Goal: Task Accomplishment & Management: Complete application form

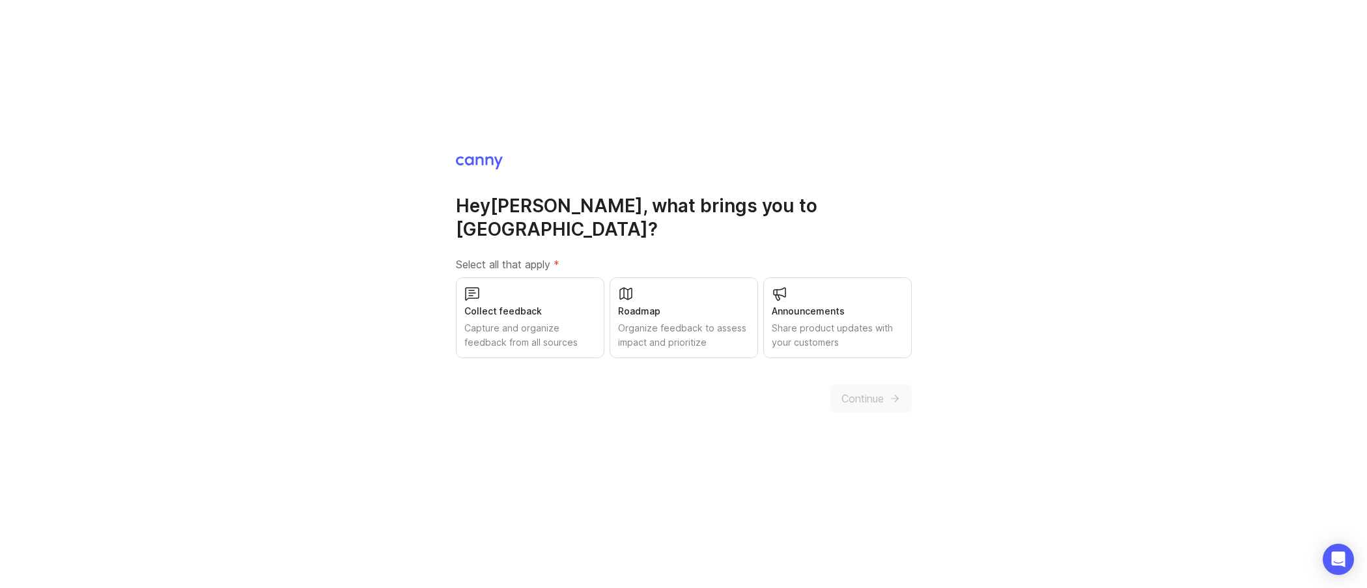
click at [811, 307] on div "Announcements Share product updates with your customers" at bounding box center [838, 318] width 149 height 81
click at [571, 328] on div "Capture and organize feedback from all sources" at bounding box center [531, 335] width 132 height 29
click at [703, 337] on div "Organize feedback to assess impact and prioritize" at bounding box center [684, 335] width 132 height 29
click at [877, 394] on span "Continue" at bounding box center [863, 399] width 42 height 16
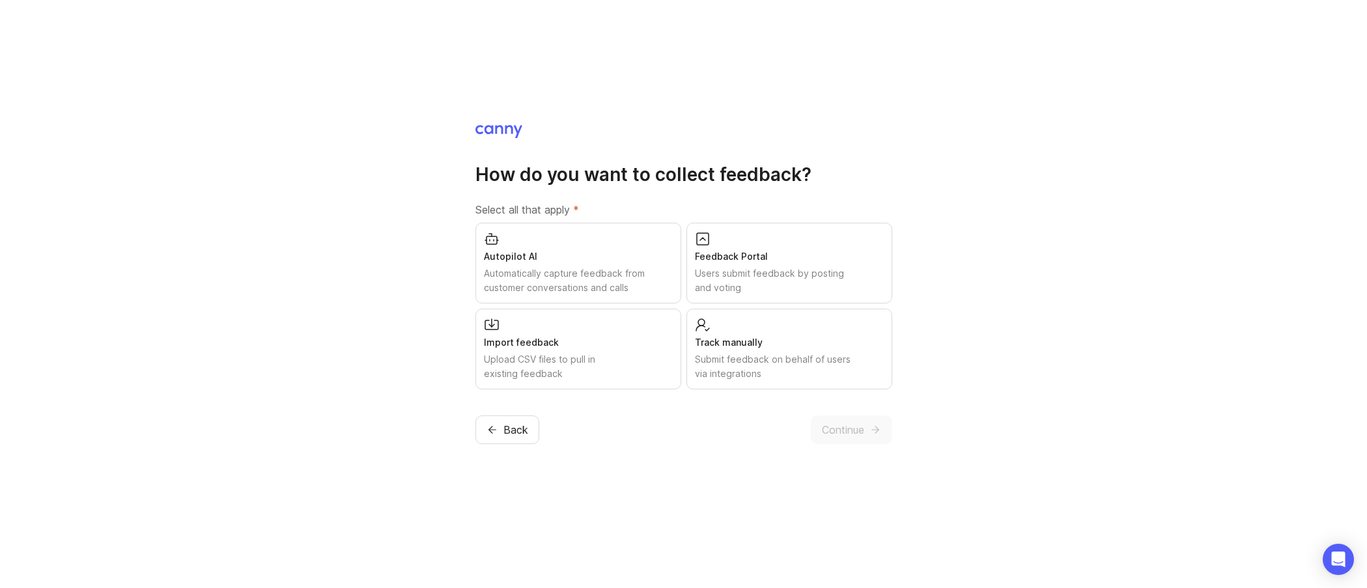
click at [784, 354] on div "Submit feedback on behalf of users via integrations" at bounding box center [789, 366] width 189 height 29
click at [786, 277] on div "Users submit feedback by posting and voting" at bounding box center [789, 280] width 189 height 29
click at [833, 427] on span "Continue" at bounding box center [843, 430] width 42 height 16
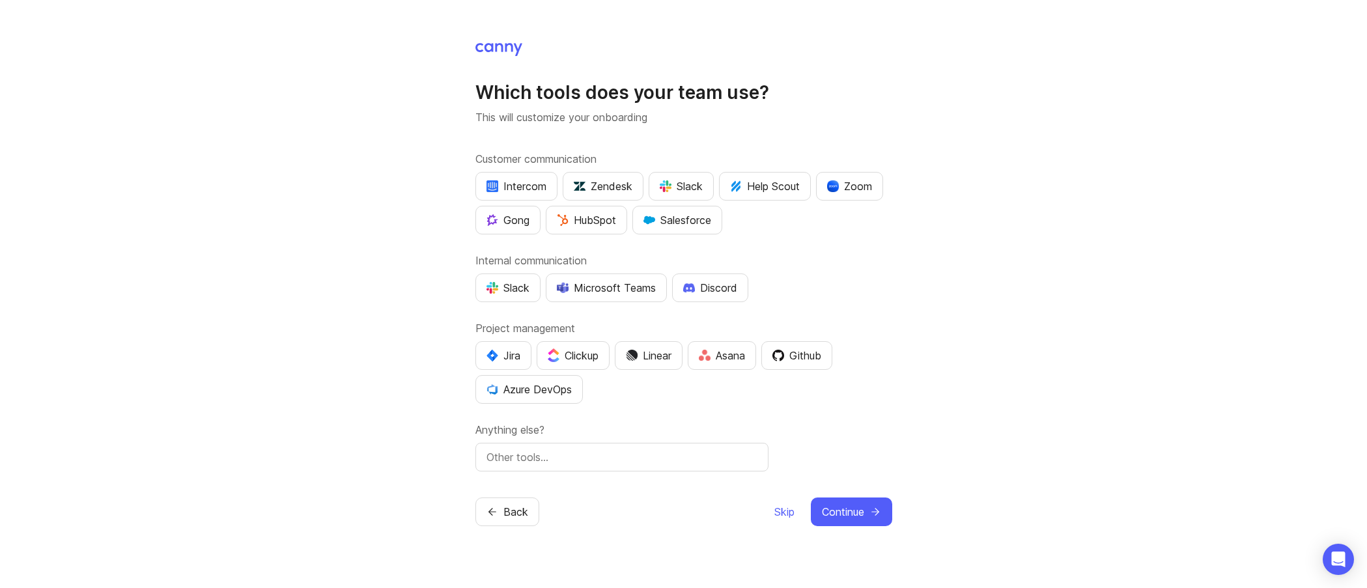
click at [785, 509] on span "Skip" at bounding box center [785, 512] width 20 height 16
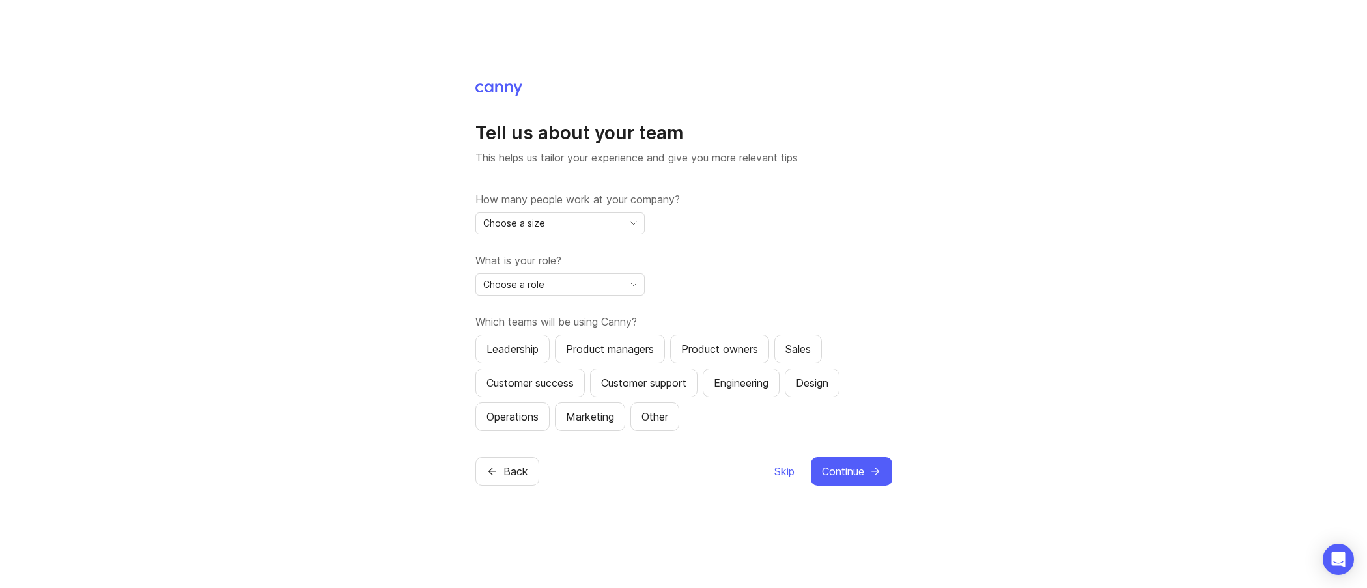
click at [574, 233] on div "Choose a size" at bounding box center [549, 223] width 147 height 21
click at [560, 266] on li "2-10" at bounding box center [560, 269] width 168 height 21
click at [549, 285] on div "Choose a role" at bounding box center [549, 284] width 147 height 21
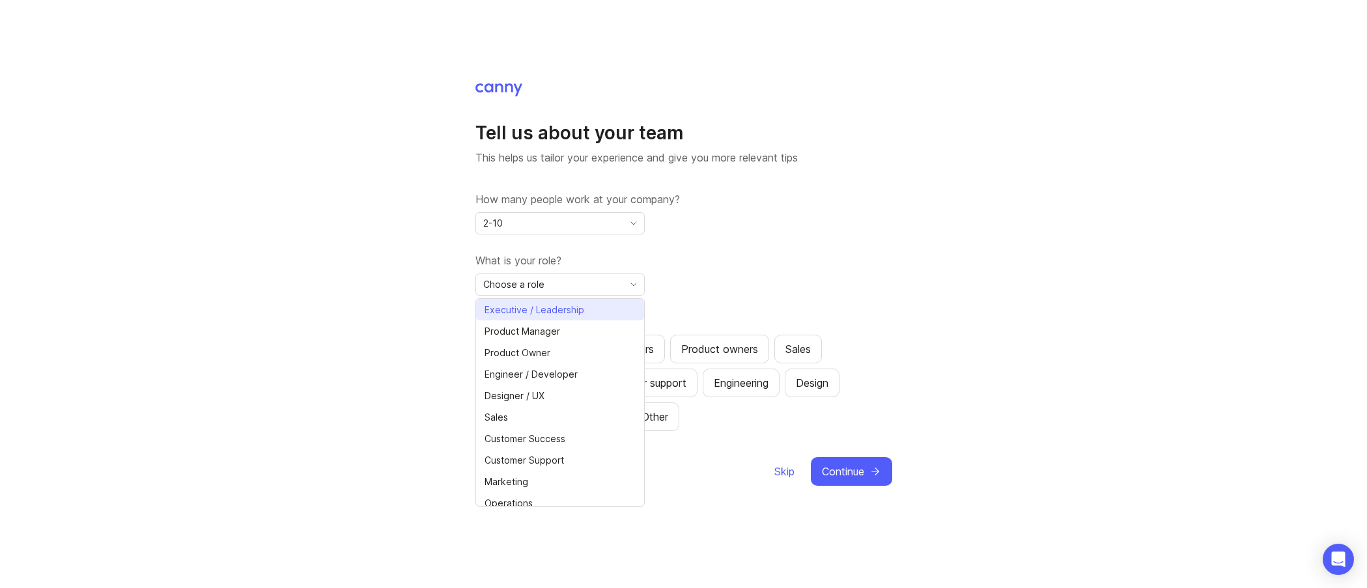
drag, startPoint x: 543, startPoint y: 358, endPoint x: 571, endPoint y: 302, distance: 62.6
click at [571, 302] on ul "Executive / Leadership Product Manager Product Owner Engineer / Developer Desig…" at bounding box center [560, 417] width 168 height 236
click at [571, 302] on li "Executive / Leadership" at bounding box center [560, 309] width 168 height 21
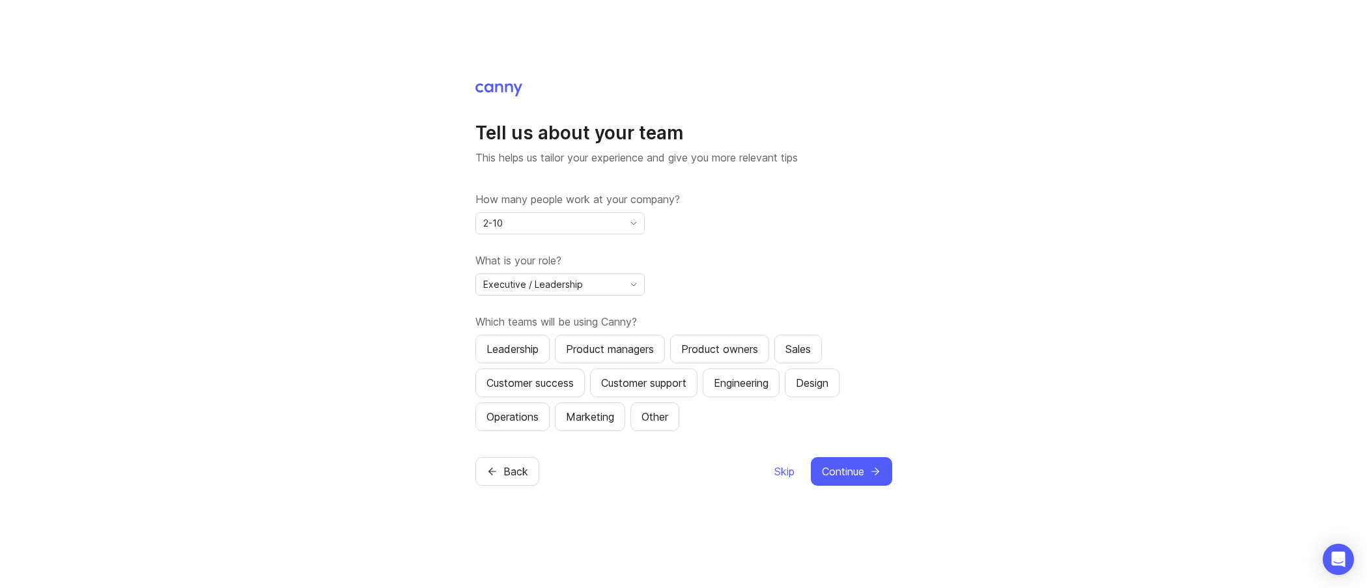
click at [790, 248] on div "How many people work at your company? 2-10 What is your role? Executive / Leade…" at bounding box center [684, 312] width 417 height 240
click at [848, 475] on span "Continue" at bounding box center [843, 472] width 42 height 16
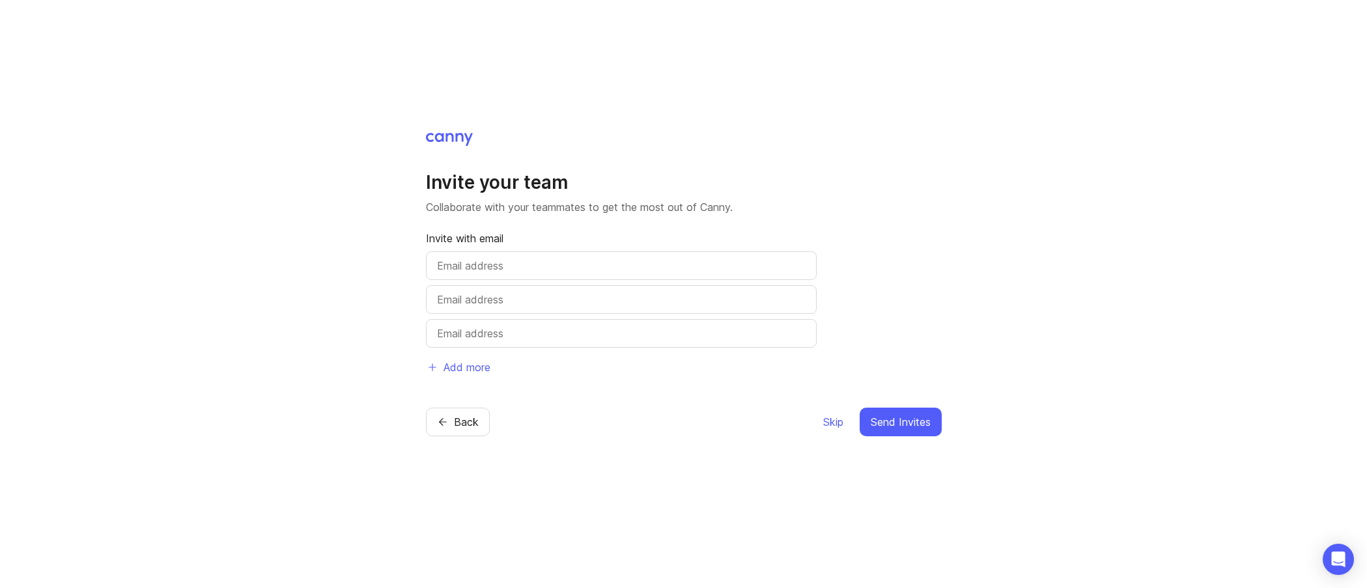
click at [831, 420] on span "Skip" at bounding box center [833, 422] width 20 height 16
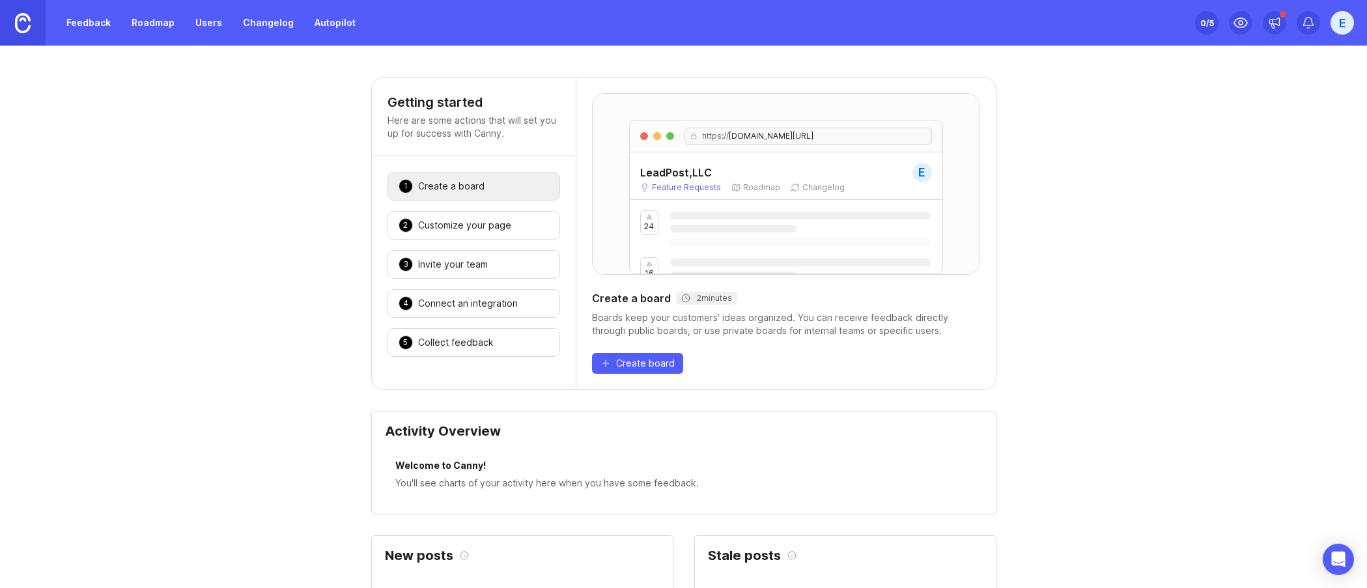
click at [283, 25] on link "Changelog" at bounding box center [268, 22] width 66 height 23
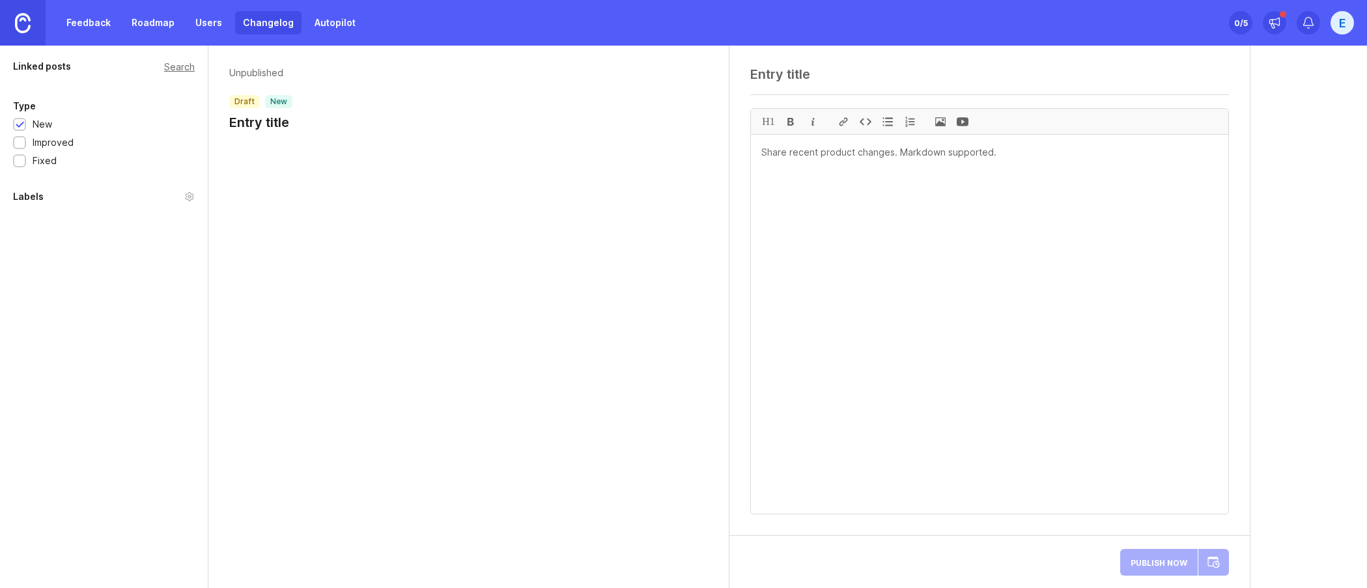
click at [19, 130] on div at bounding box center [20, 126] width 8 height 10
click at [165, 26] on link "Roadmap" at bounding box center [153, 22] width 59 height 23
